Goal: Complete application form: Complete application form

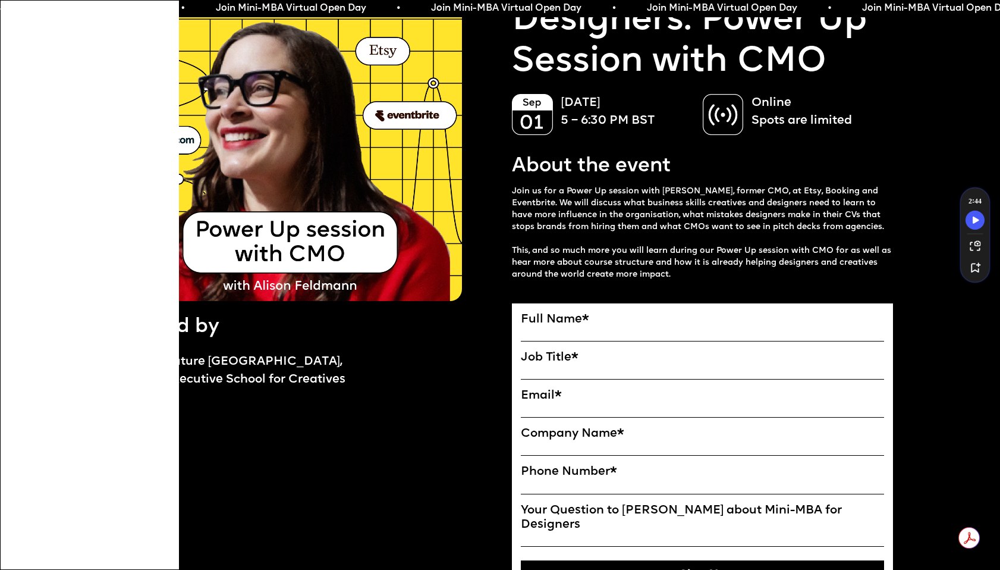
scroll to position [117, 0]
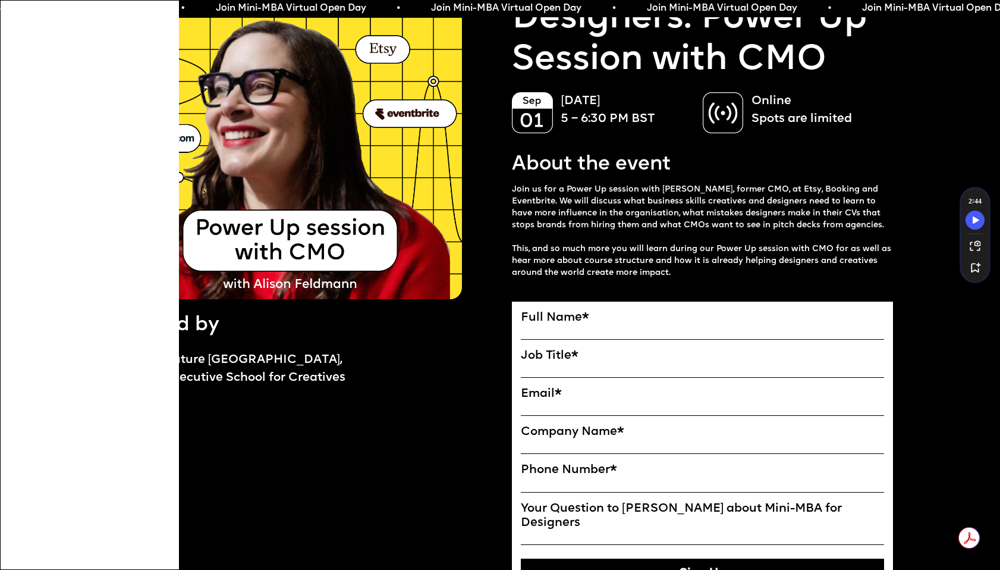
click at [615, 323] on label "Full Name *" at bounding box center [702, 317] width 363 height 14
click at [0, 0] on input "Full Name" at bounding box center [0, 0] width 0 height 0
click at [589, 312] on span "*" at bounding box center [585, 318] width 7 height 12
click at [0, 0] on input "Full Name" at bounding box center [0, 0] width 0 height 0
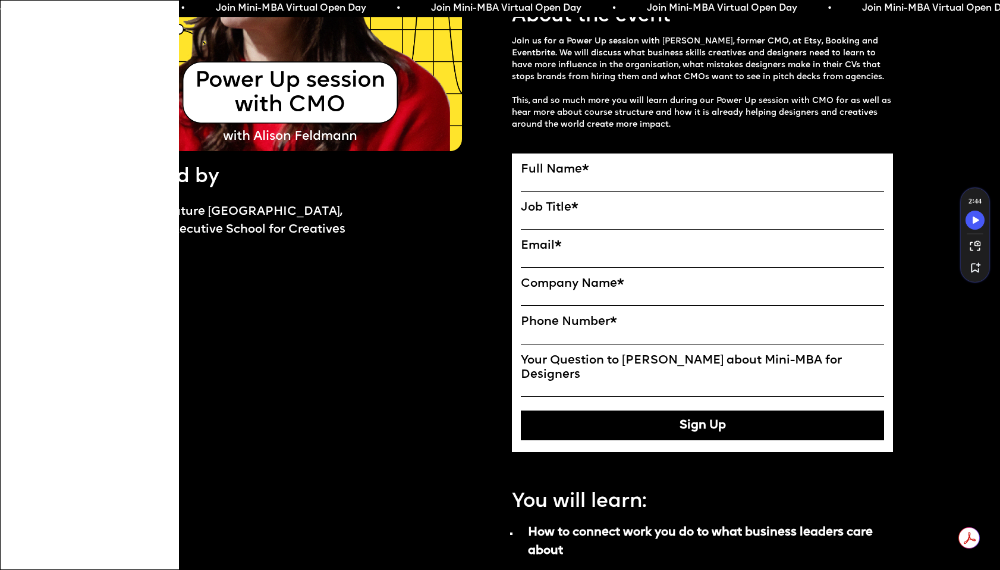
scroll to position [260, 0]
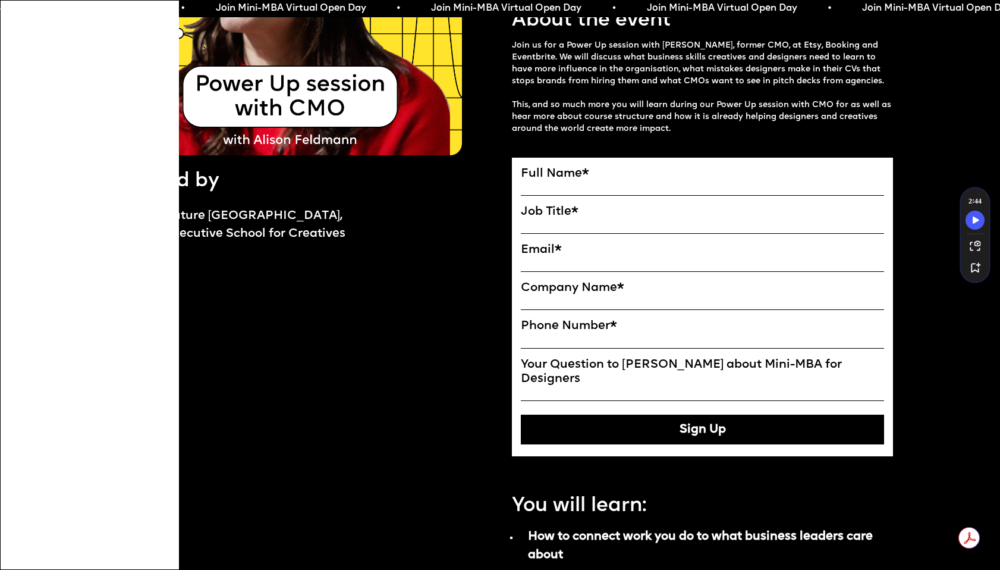
click at [596, 427] on button "Sign Up" at bounding box center [702, 429] width 363 height 30
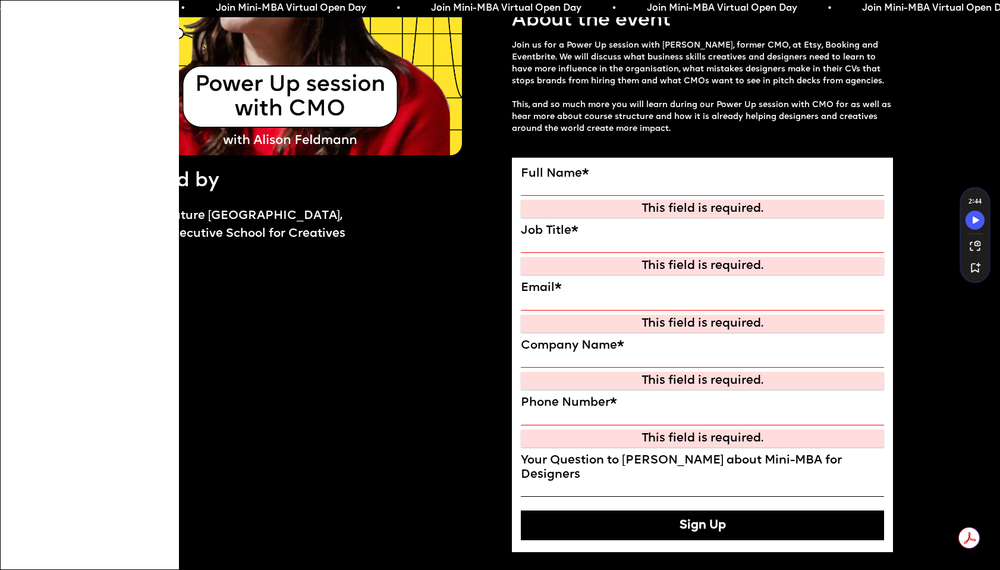
click at [636, 207] on div "This field is required." at bounding box center [702, 209] width 356 height 14
click at [626, 513] on button "Sign Up" at bounding box center [702, 525] width 363 height 30
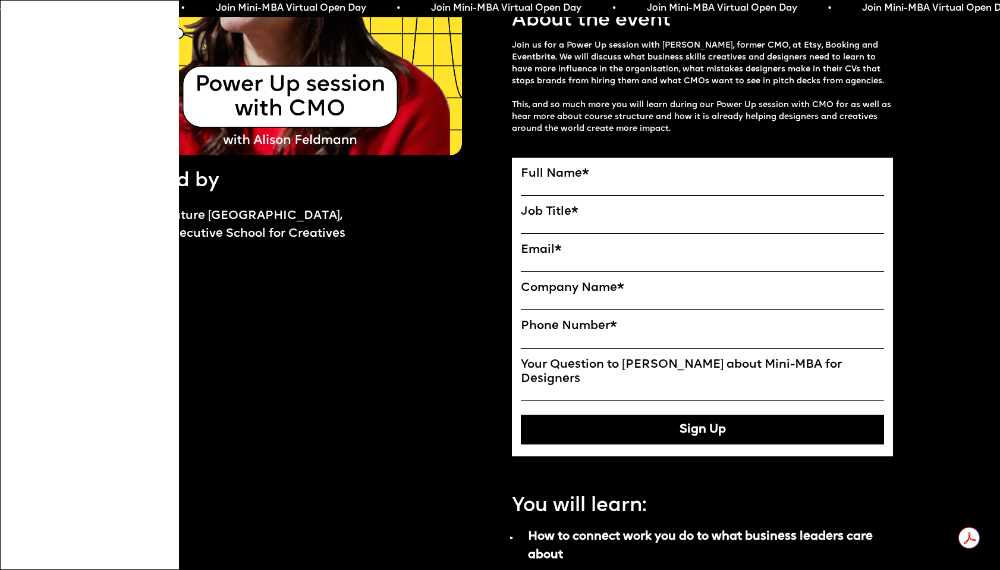
click at [603, 179] on label "Full Name *" at bounding box center [702, 173] width 363 height 14
click at [0, 0] on input "Full Name" at bounding box center [0, 0] width 0 height 0
click at [575, 173] on label "Full Name *" at bounding box center [702, 173] width 363 height 14
click at [0, 0] on input "Full Name" at bounding box center [0, 0] width 0 height 0
click at [655, 182] on input "Full Name" at bounding box center [702, 188] width 363 height 15
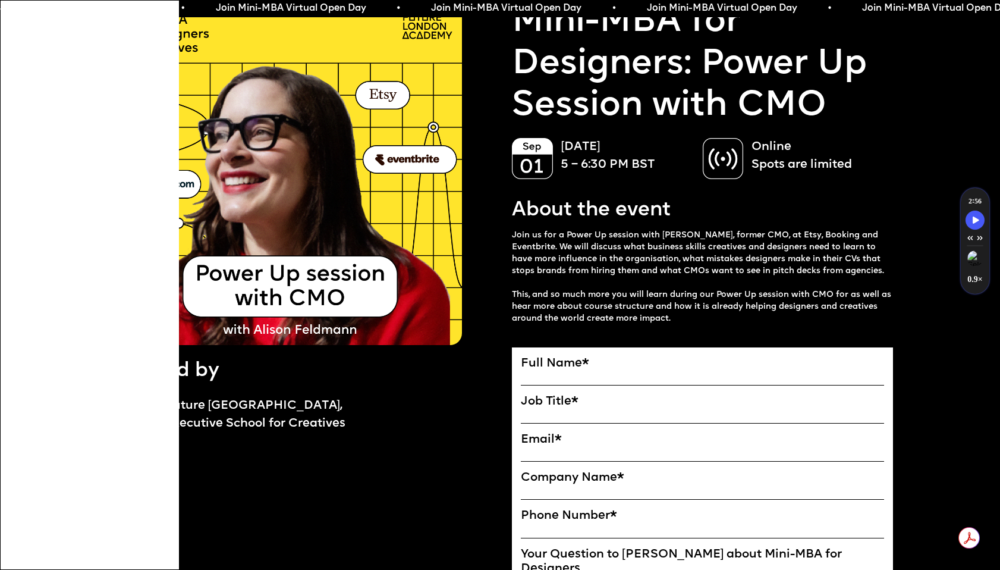
scroll to position [85, 0]
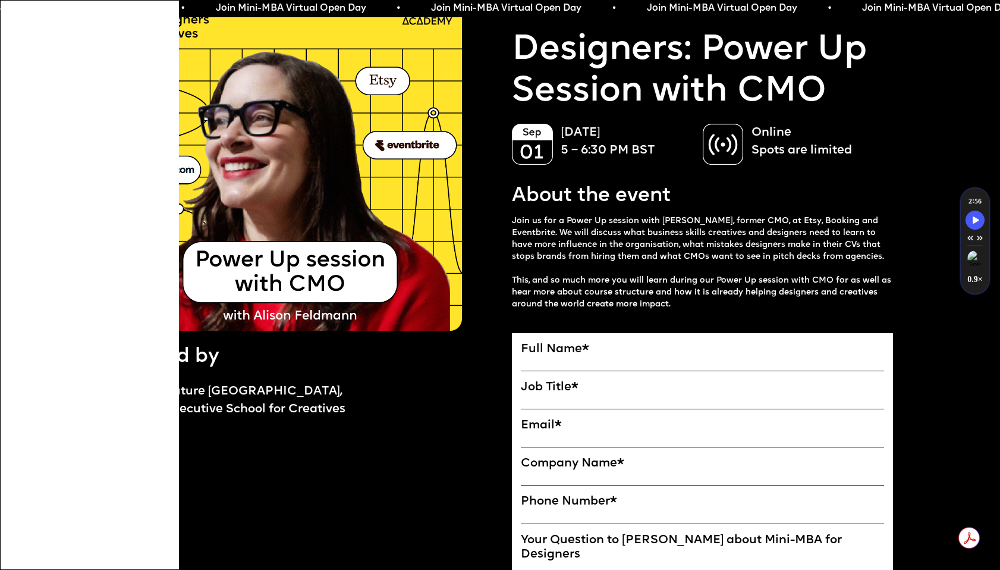
click at [622, 360] on input "Full Name" at bounding box center [702, 363] width 363 height 15
type input "**********"
click at [603, 395] on input "Job Title" at bounding box center [702, 401] width 363 height 15
type input "**********"
click at [612, 430] on label "Email *" at bounding box center [702, 425] width 363 height 14
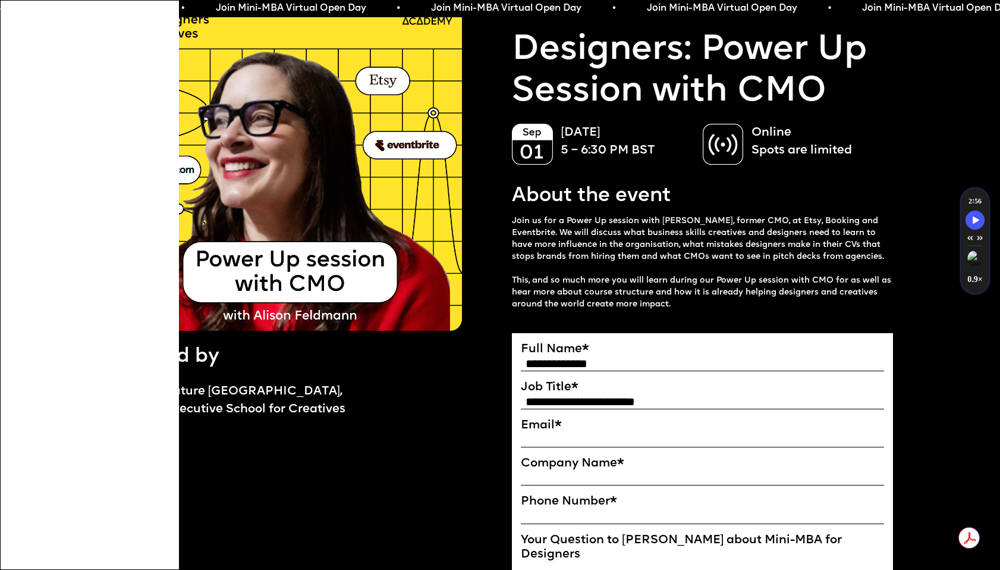
click at [0, 0] on input "Email*" at bounding box center [0, 0] width 0 height 0
click at [603, 441] on input "Email*" at bounding box center [702, 439] width 363 height 15
type input "*"
type input "**********"
click at [622, 473] on input "Company Name" at bounding box center [702, 477] width 363 height 15
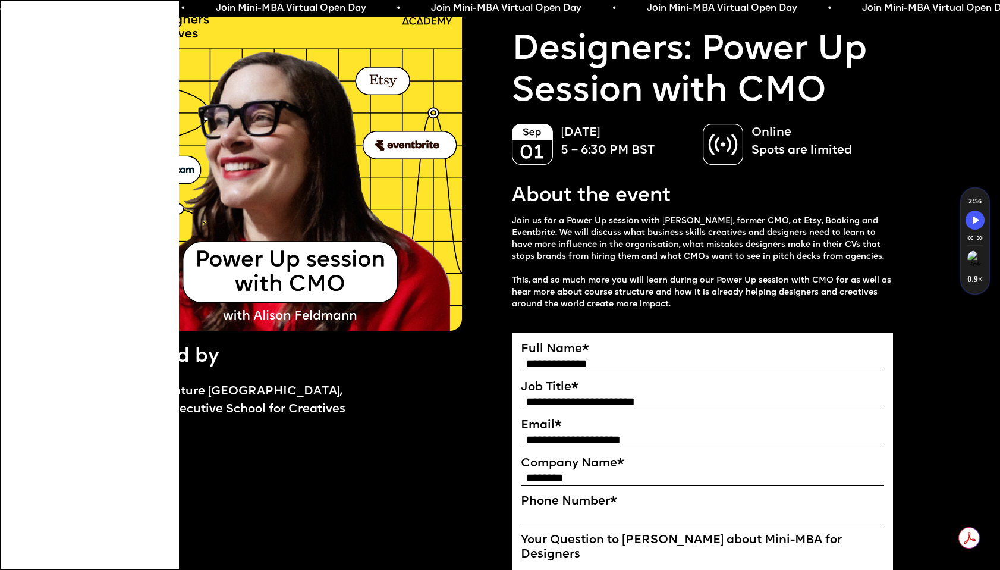
type input "********"
click at [642, 519] on input "Phone Number *" at bounding box center [702, 516] width 363 height 15
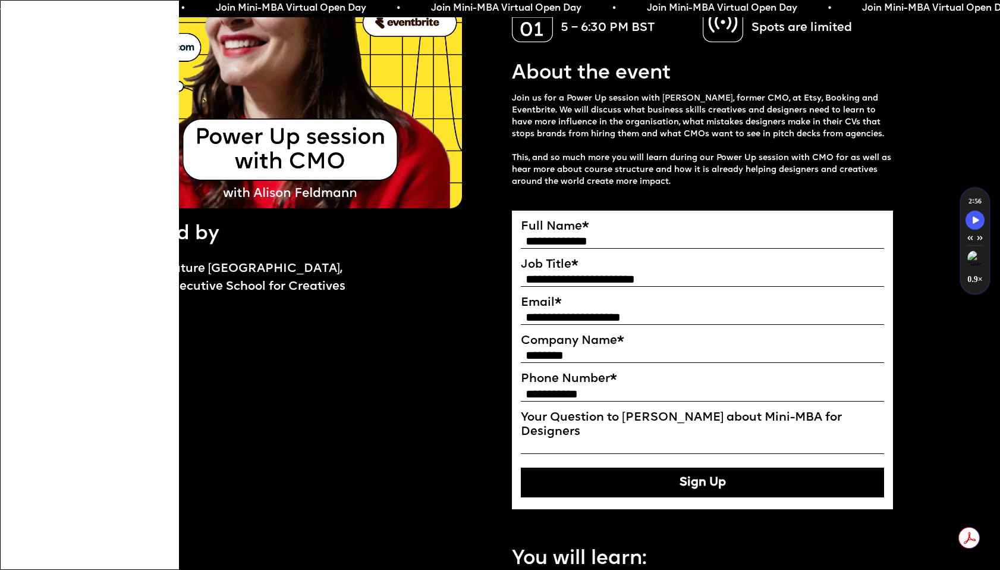
scroll to position [221, 0]
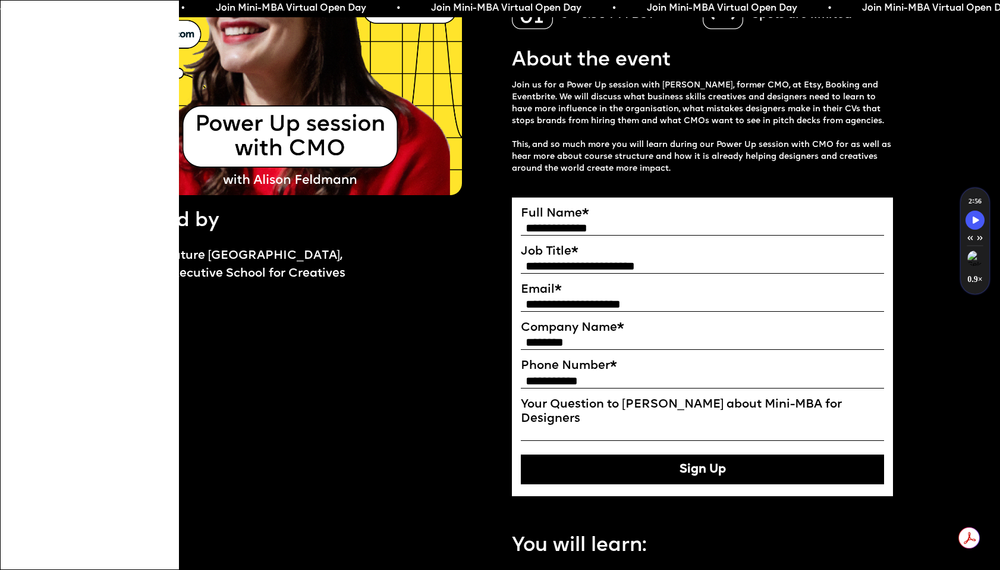
type input "**********"
click at [657, 462] on button "Sign Up" at bounding box center [702, 469] width 363 height 30
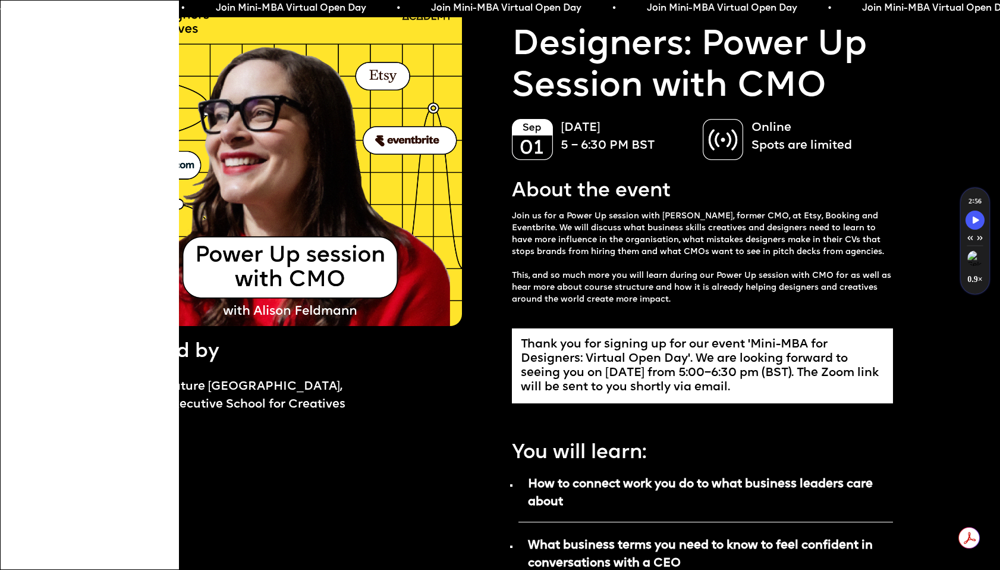
scroll to position [0, 0]
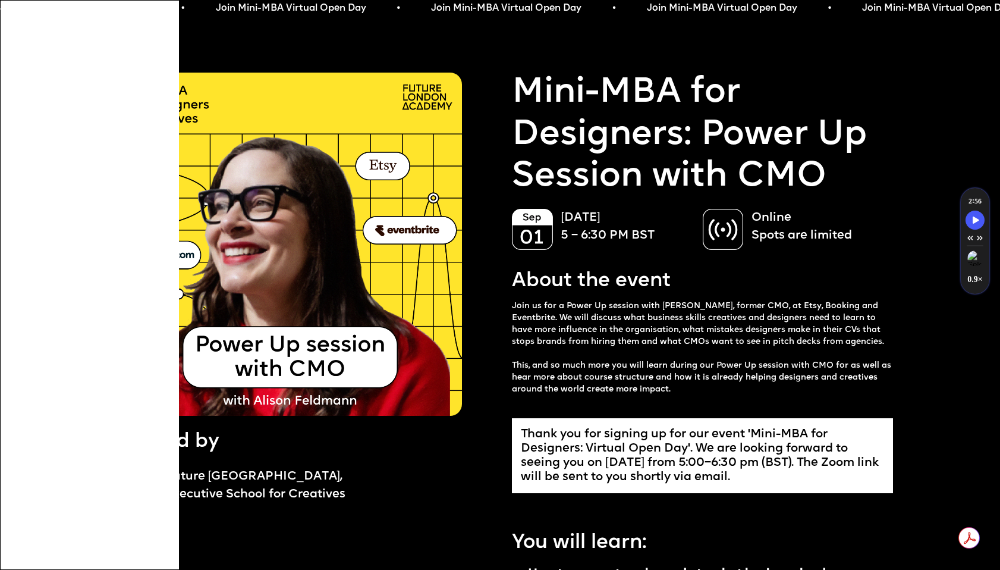
click at [726, 240] on img at bounding box center [723, 229] width 41 height 41
click at [128, 34] on img at bounding box center [143, 32] width 48 height 24
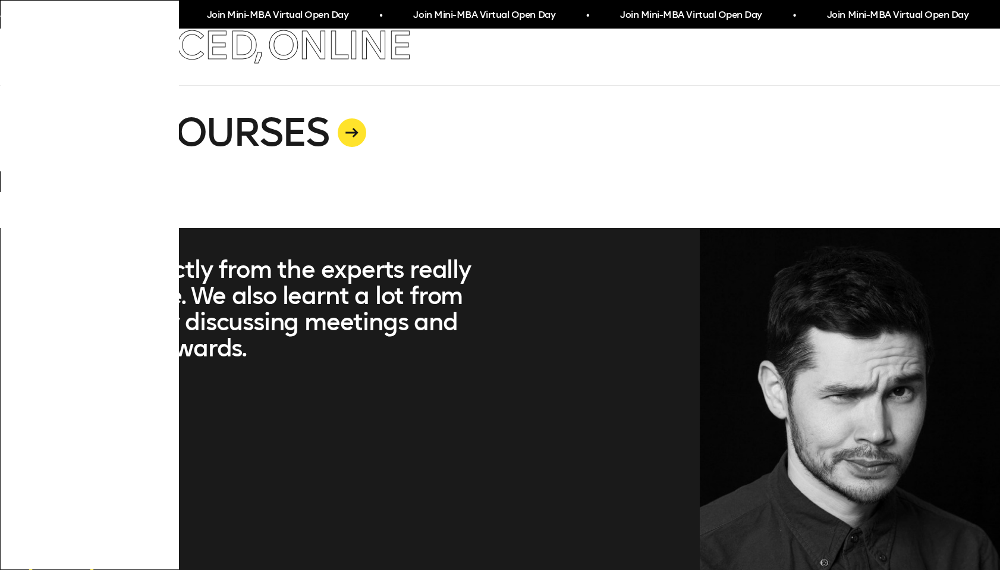
scroll to position [3345, 0]
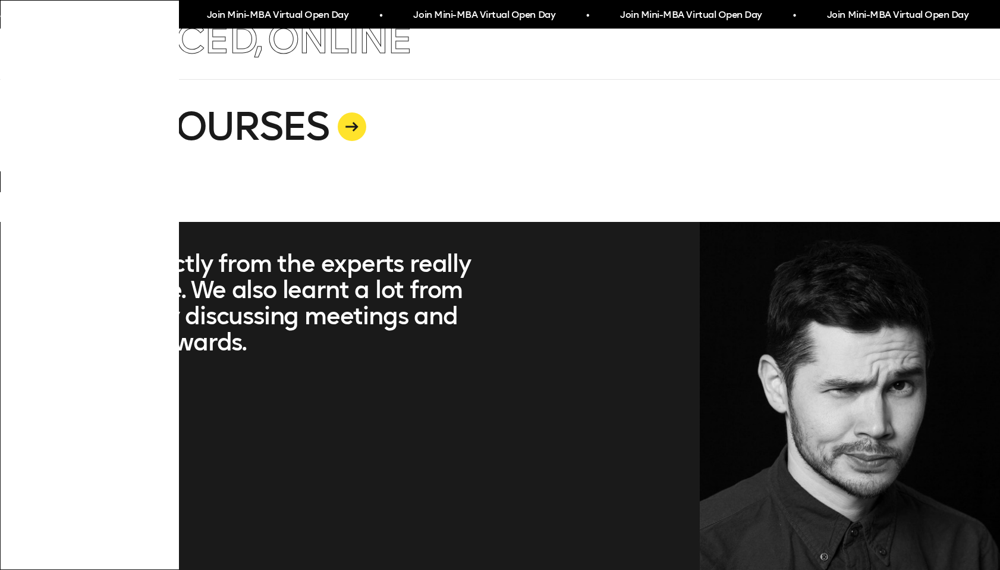
click at [174, 116] on link "MORE COURSES" at bounding box center [500, 150] width 950 height 143
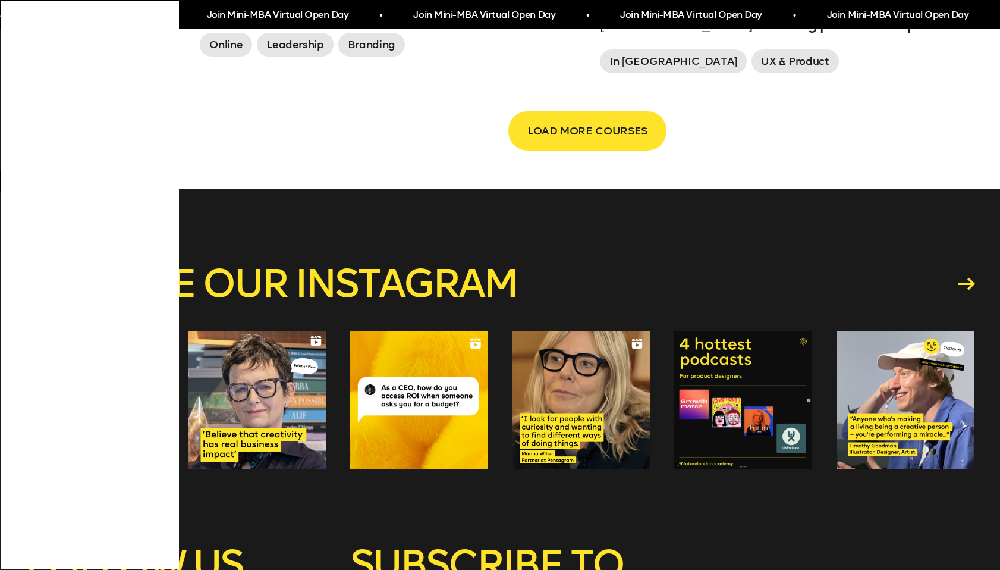
scroll to position [2277, 0]
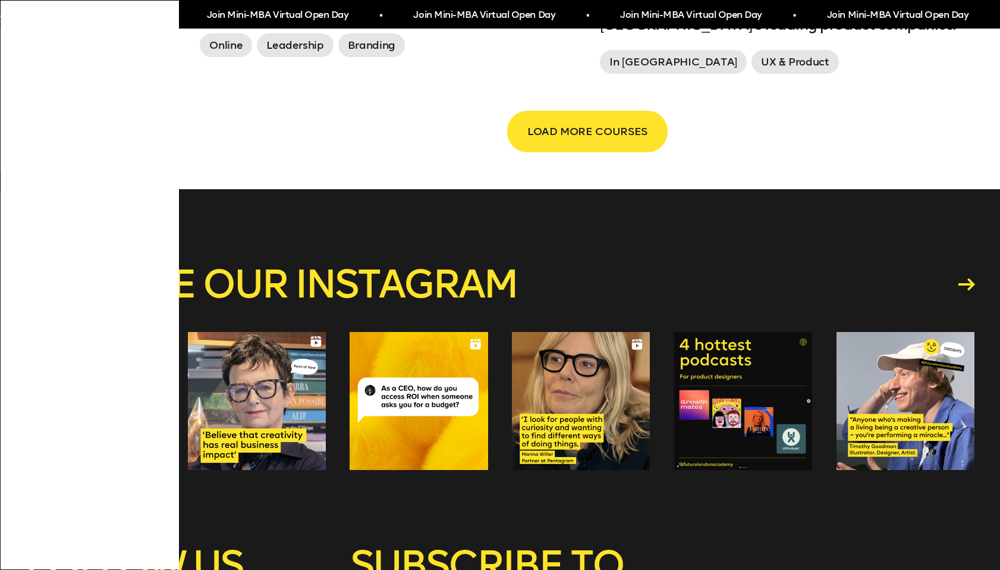
click at [526, 137] on button "LOAD MORE COURSES" at bounding box center [587, 131] width 158 height 39
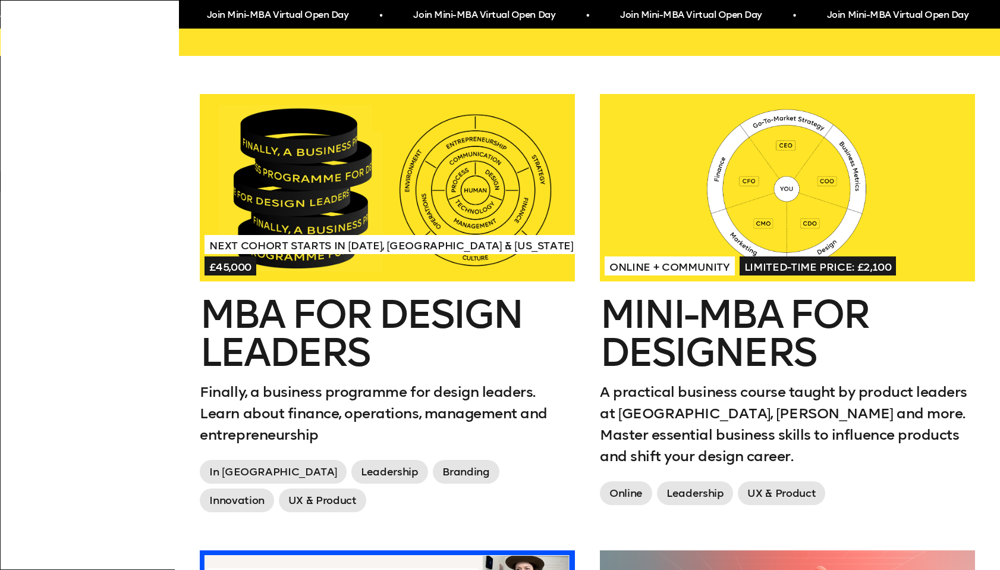
scroll to position [0, 0]
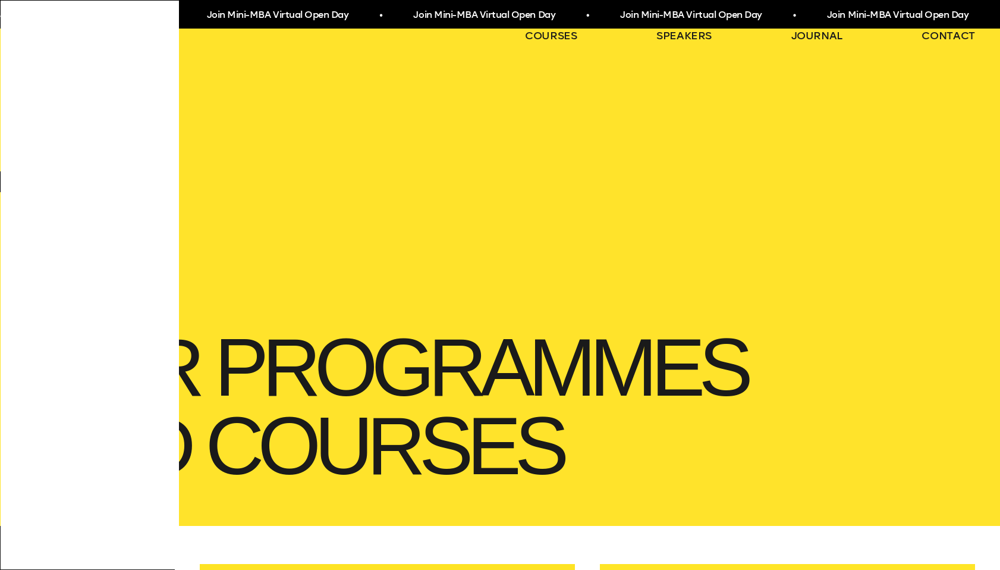
click at [766, 13] on span "Join Mini-MBA Virtual Open Day • Join Mini-MBA Virtual Open Day • Join Mini-MBA…" at bounding box center [516, 15] width 1034 height 22
